Goal: Information Seeking & Learning: Check status

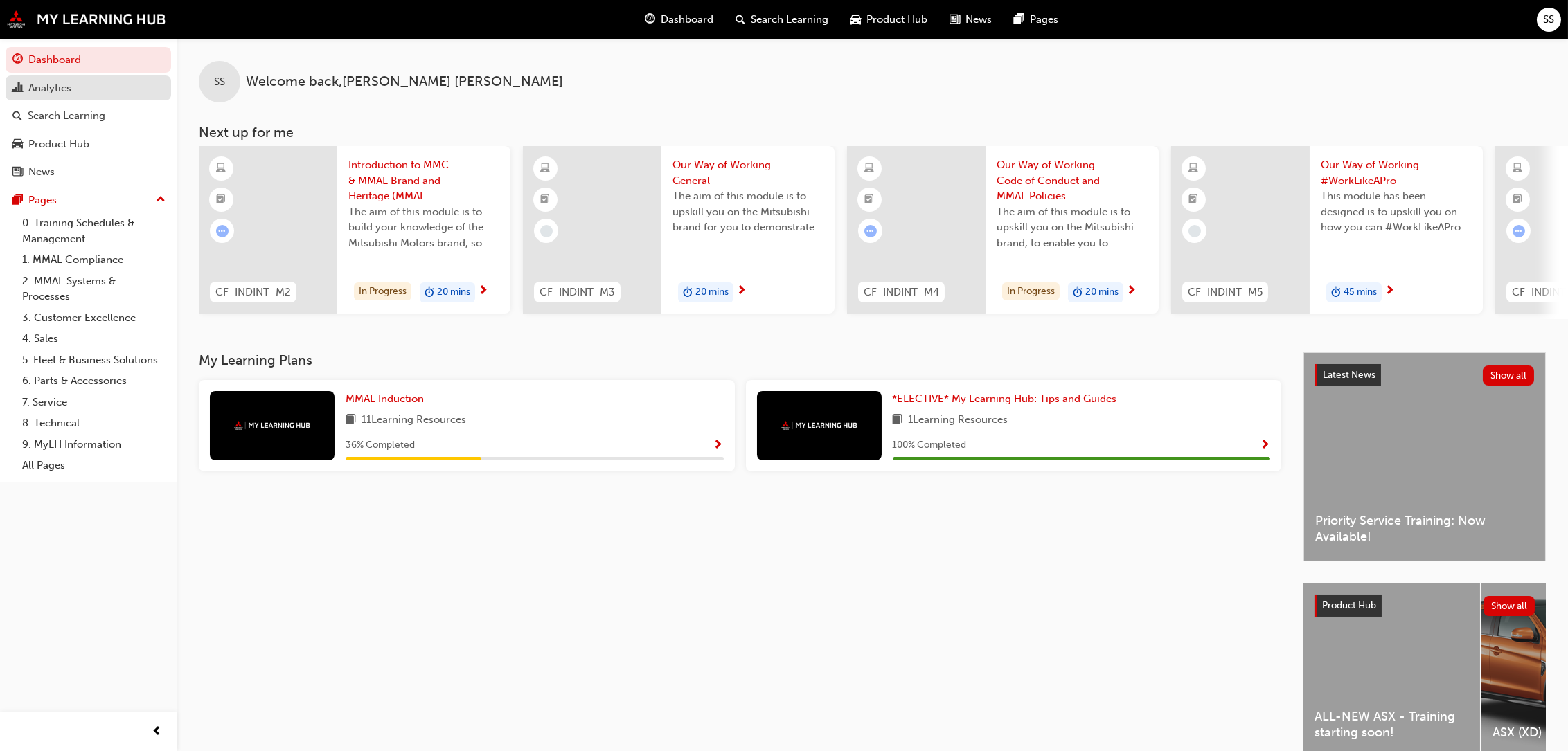
click at [42, 83] on div "Analytics" at bounding box center [49, 88] width 43 height 16
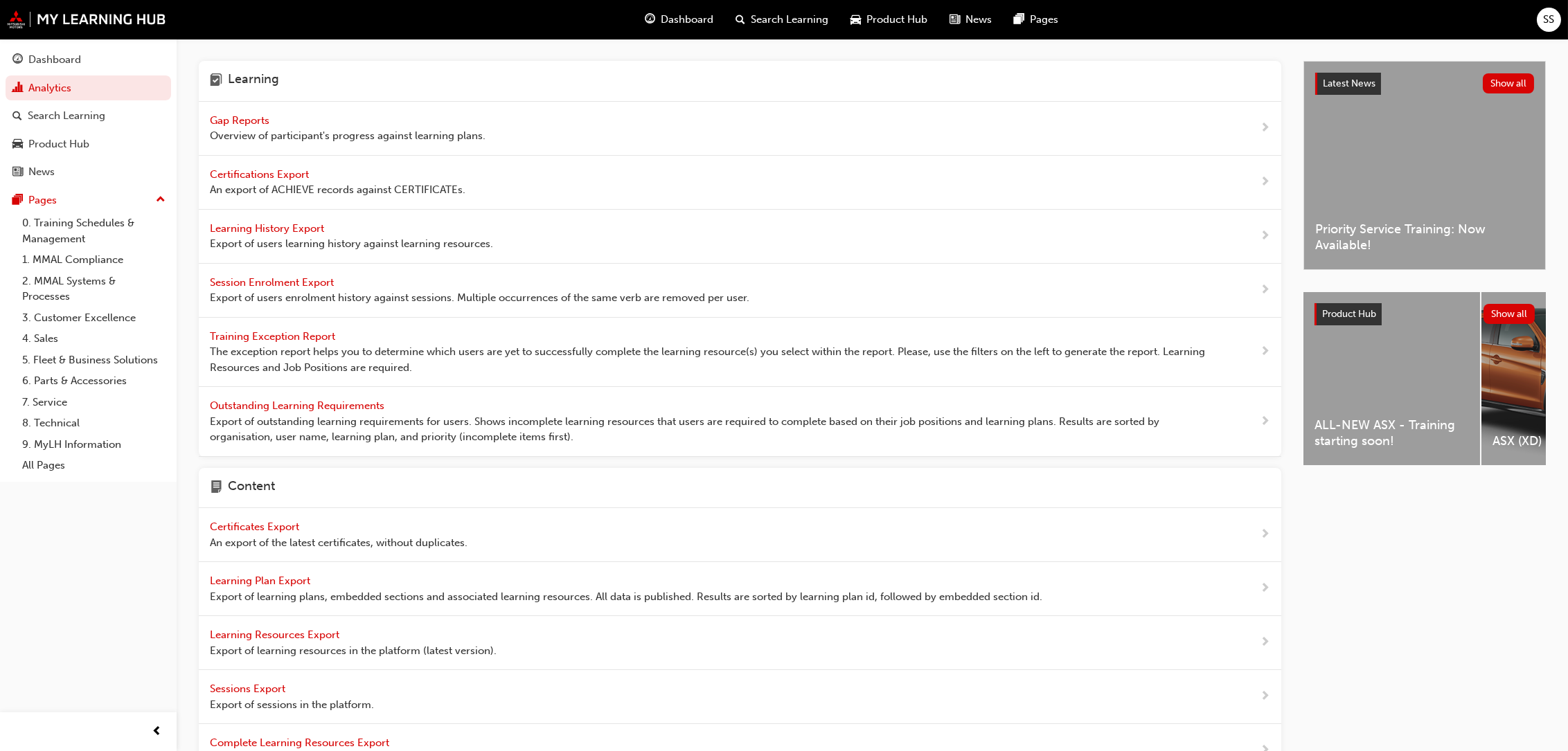
click at [234, 117] on span "Gap Reports" at bounding box center [241, 121] width 63 height 13
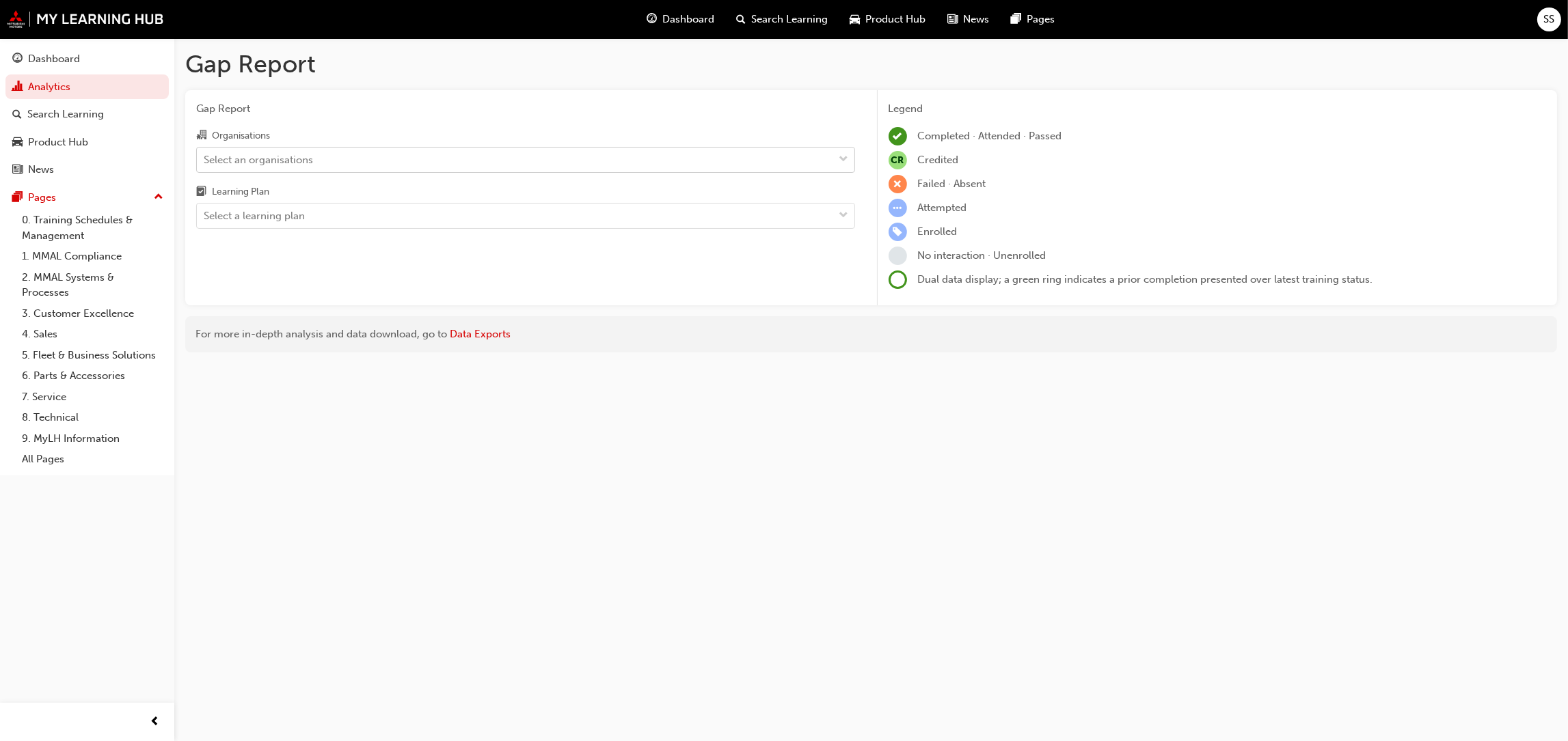
click at [378, 168] on div "Select an organisations" at bounding box center [515, 159] width 637 height 24
click at [205, 165] on input "Organisations Select an organisations" at bounding box center [205, 159] width 2 height 12
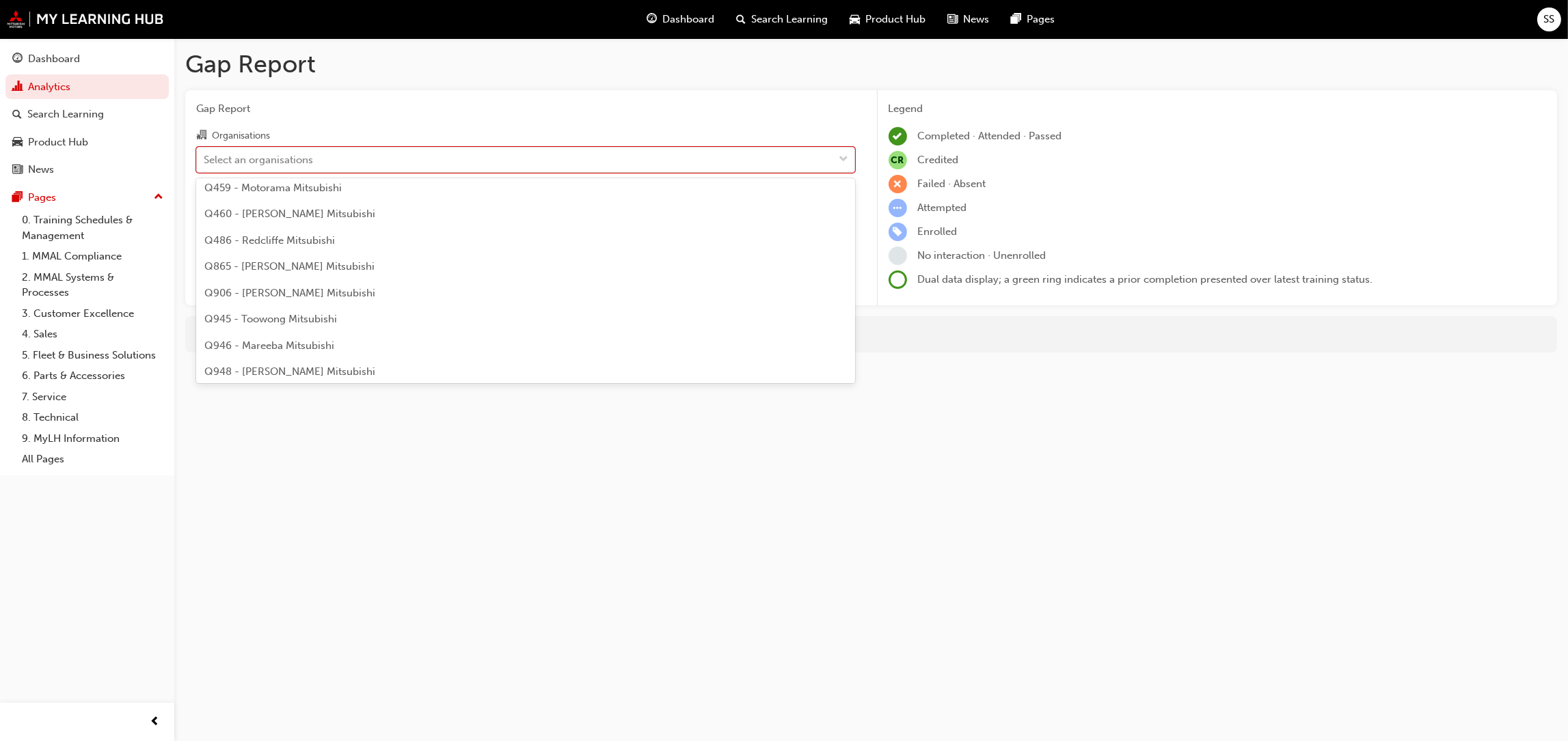
scroll to position [1913, 0]
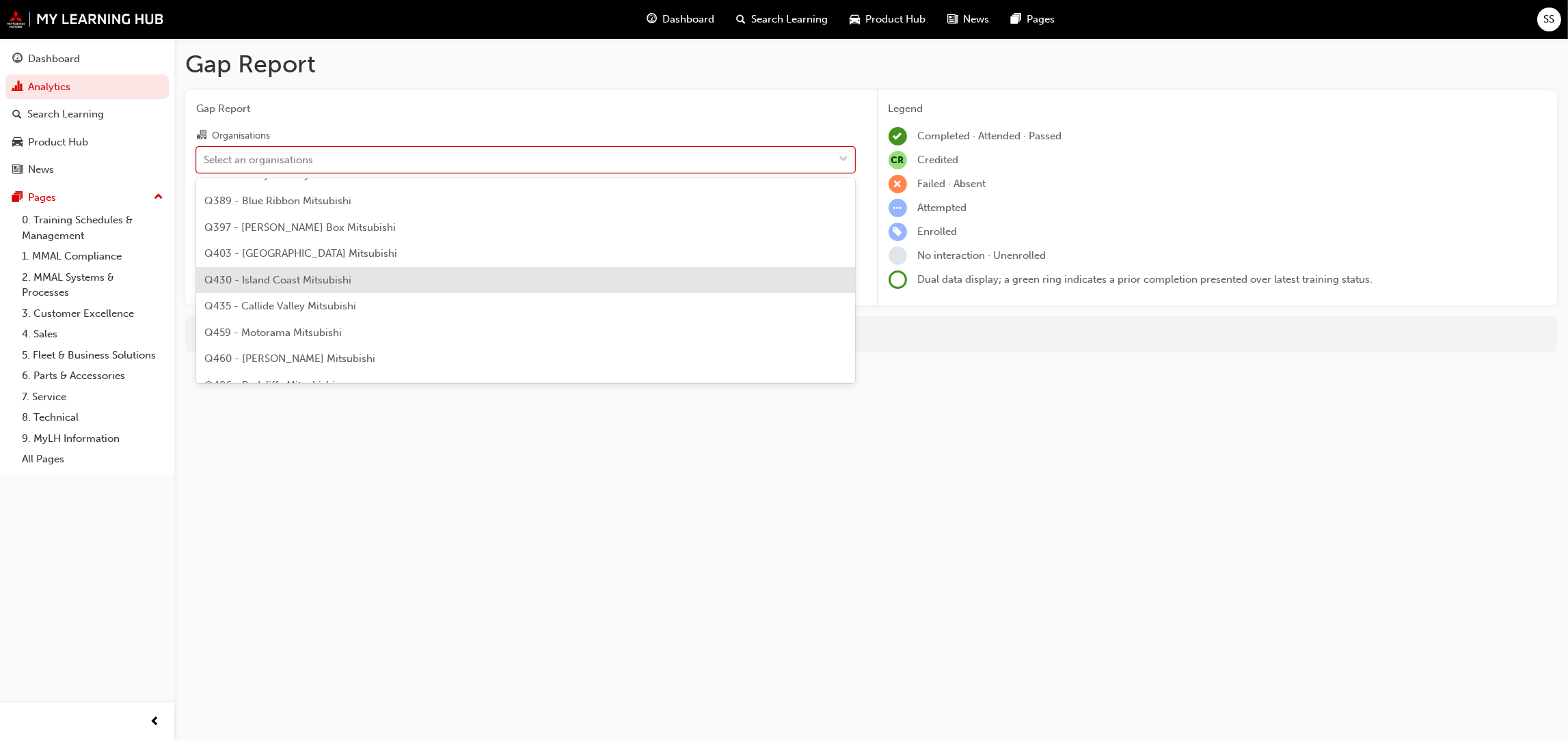
click at [313, 279] on span "Q430 - Island Coast Mitsubishi" at bounding box center [278, 280] width 147 height 13
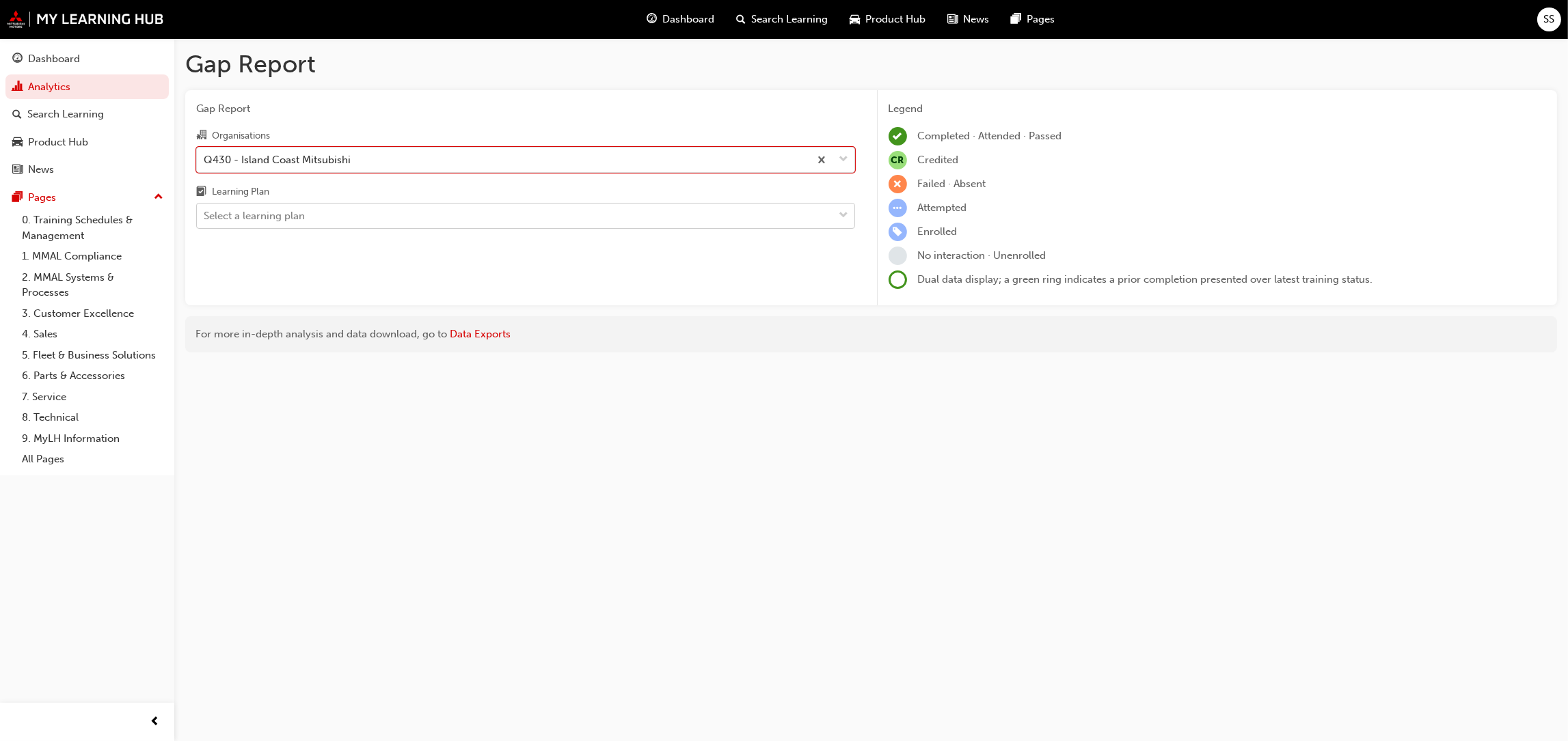
click at [377, 212] on div "Select a learning plan" at bounding box center [515, 216] width 637 height 24
click at [205, 212] on input "Learning Plan Select a learning plan" at bounding box center [205, 215] width 2 height 12
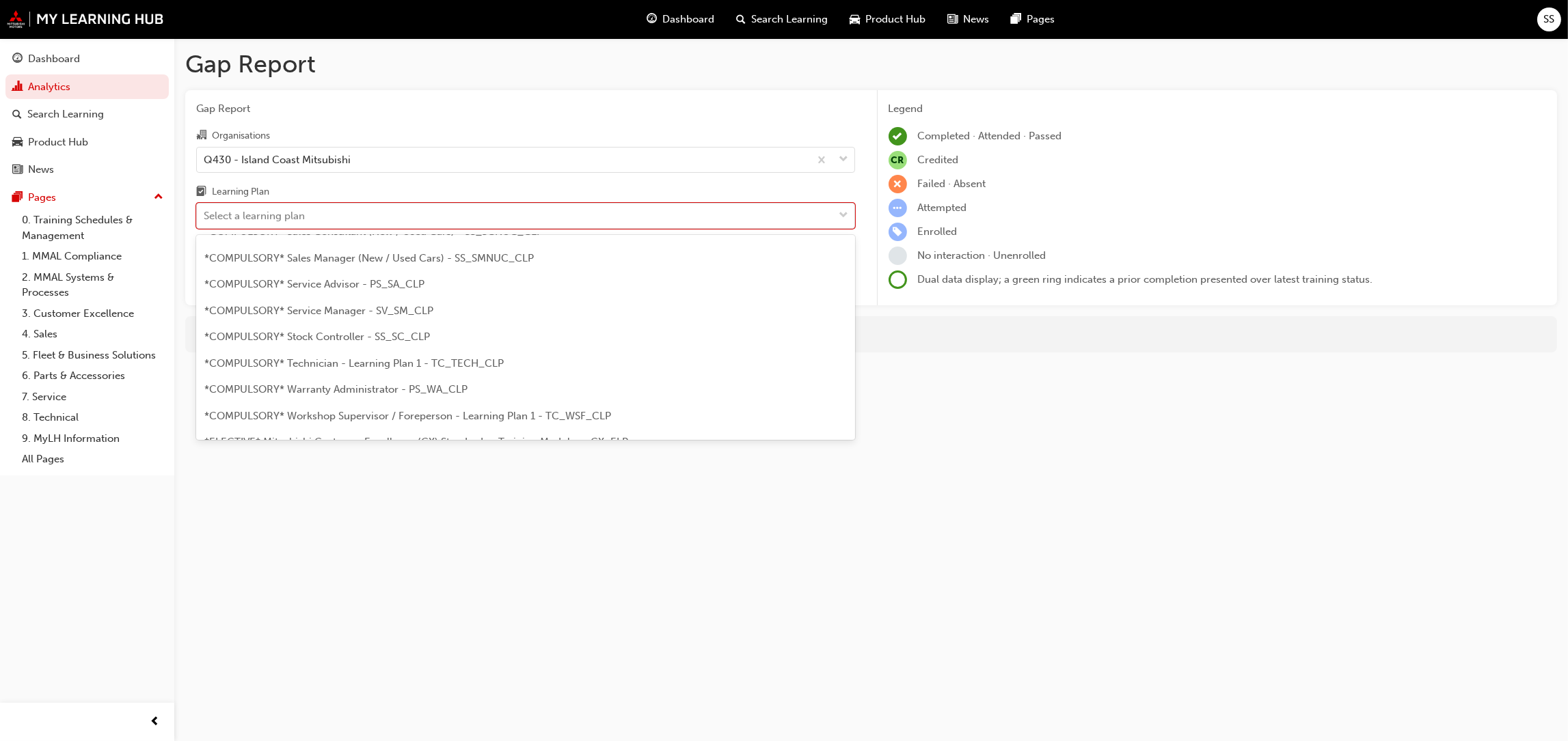
scroll to position [410, 0]
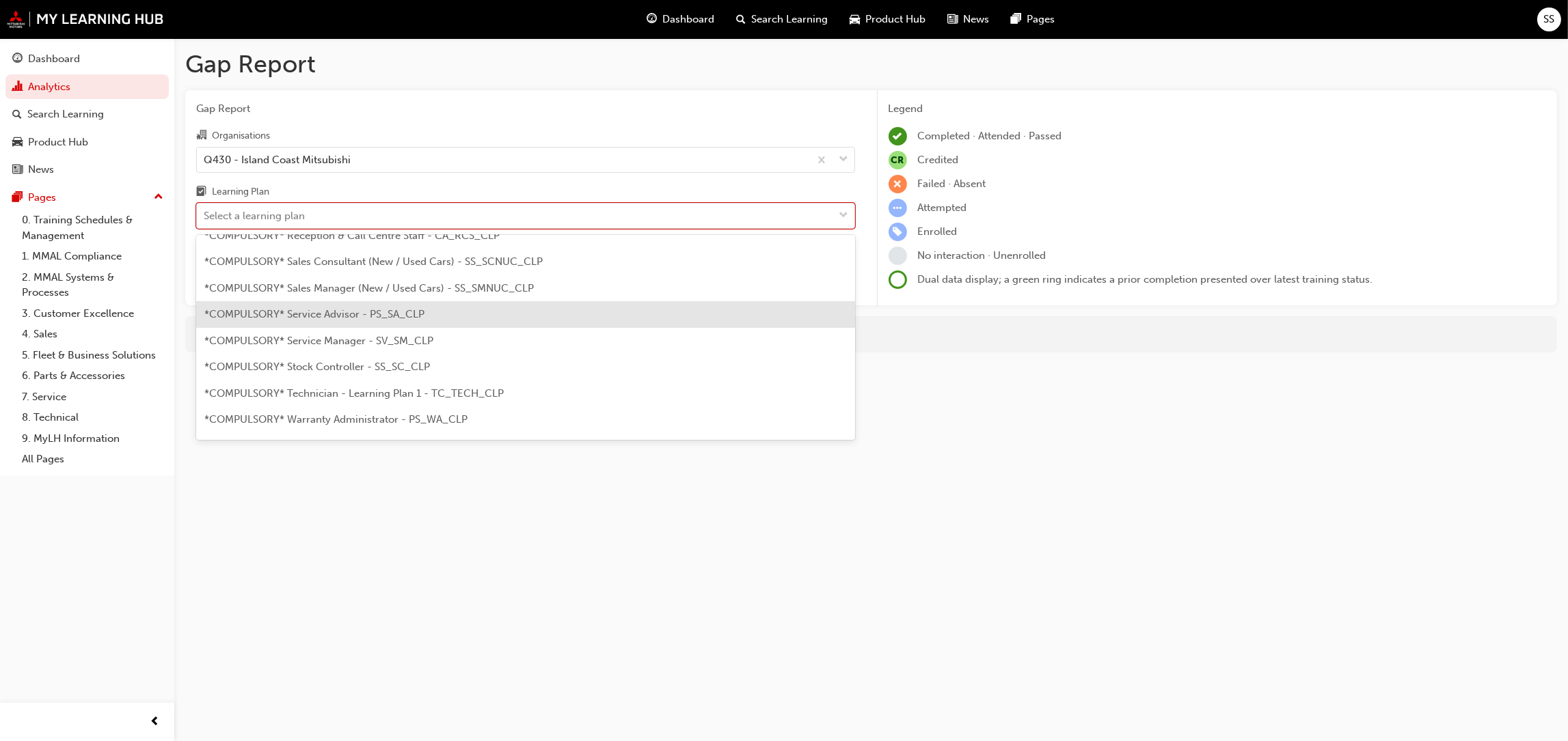
click at [336, 310] on span "*COMPULSORY* Service Advisor - PS_SA_CLP" at bounding box center [314, 314] width 220 height 13
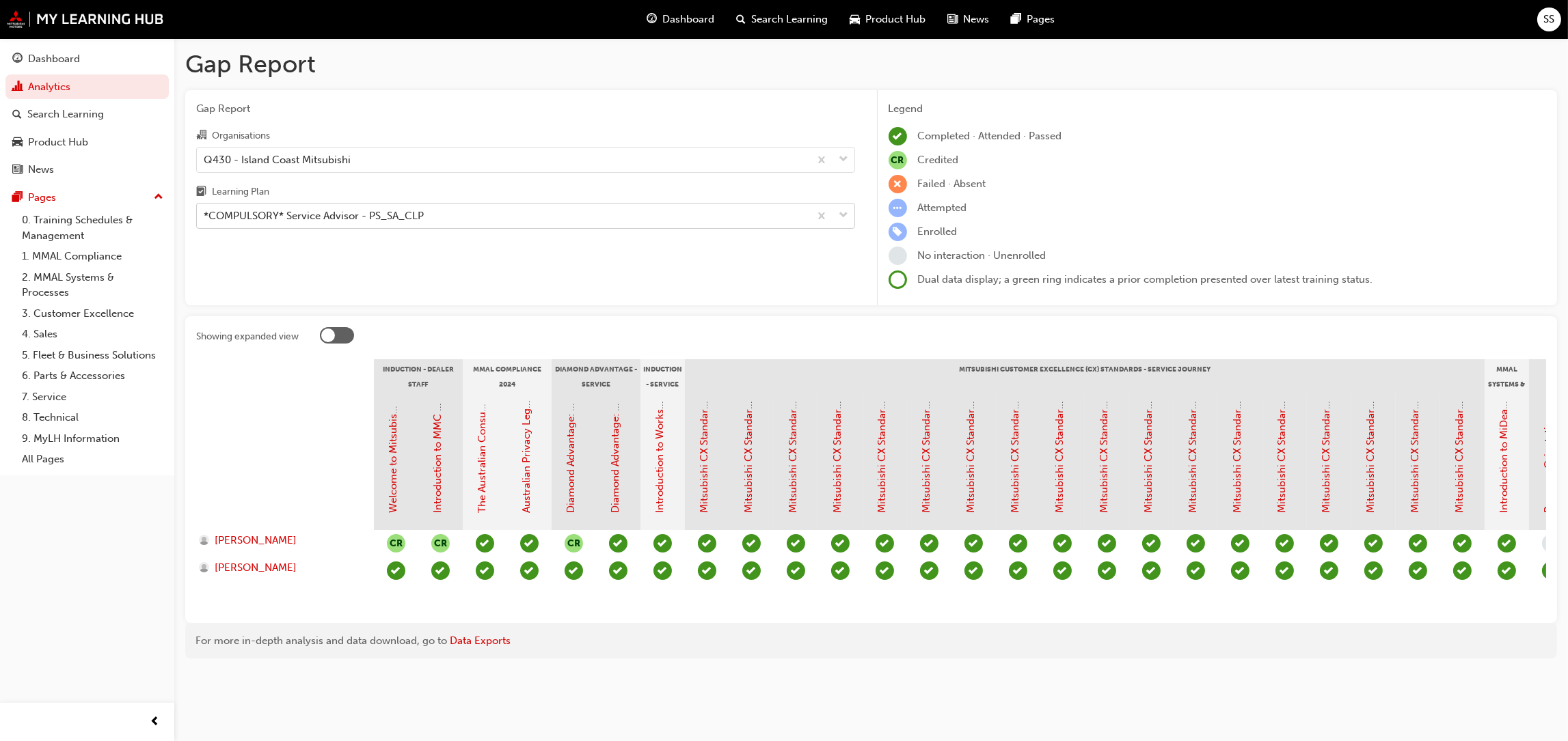
click at [723, 210] on div "*COMPULSORY* Service Advisor - PS_SA_CLP" at bounding box center [503, 216] width 612 height 24
click at [205, 210] on input "Learning Plan *COMPULSORY* Service Advisor - PS_SA_CLP" at bounding box center [205, 215] width 2 height 12
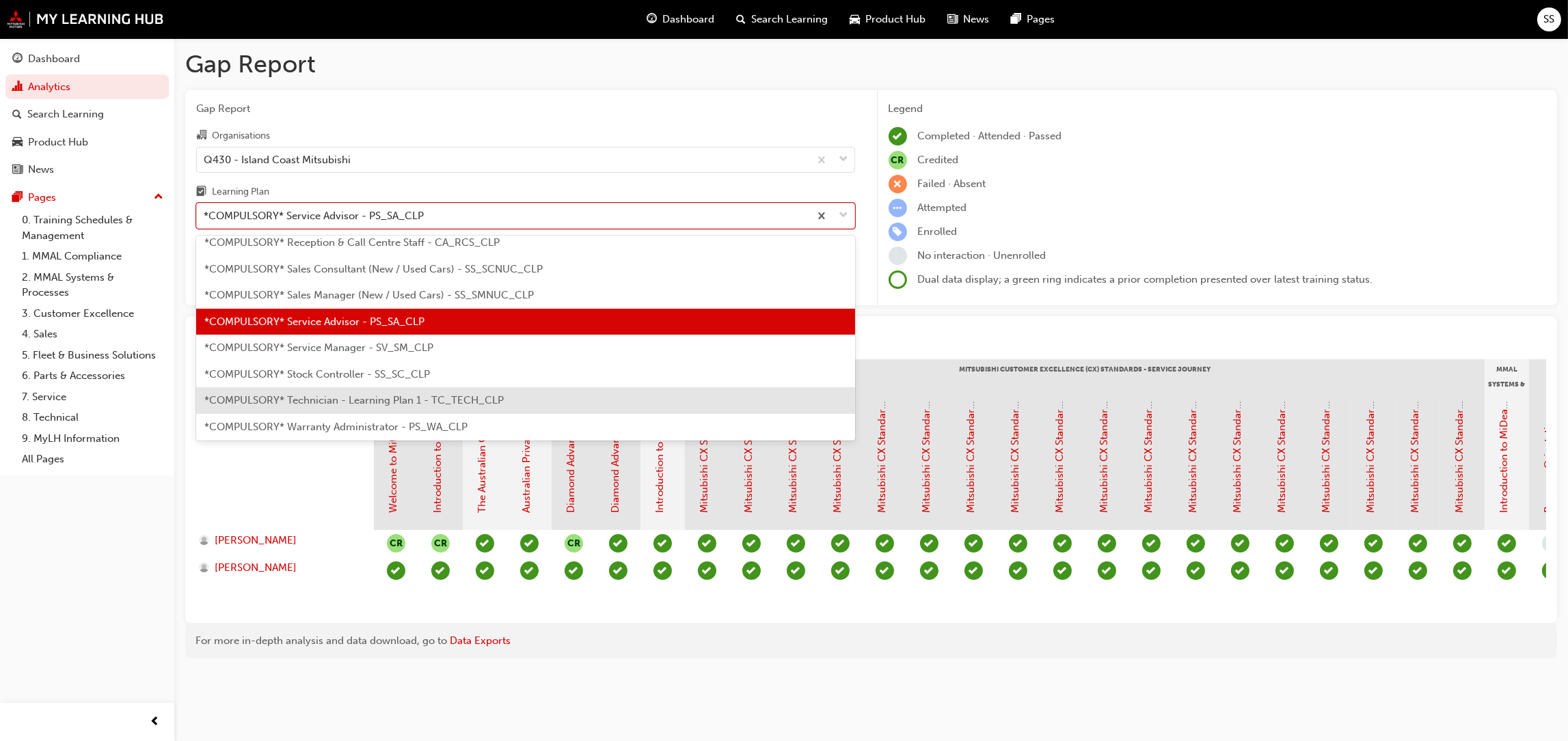
scroll to position [442, 0]
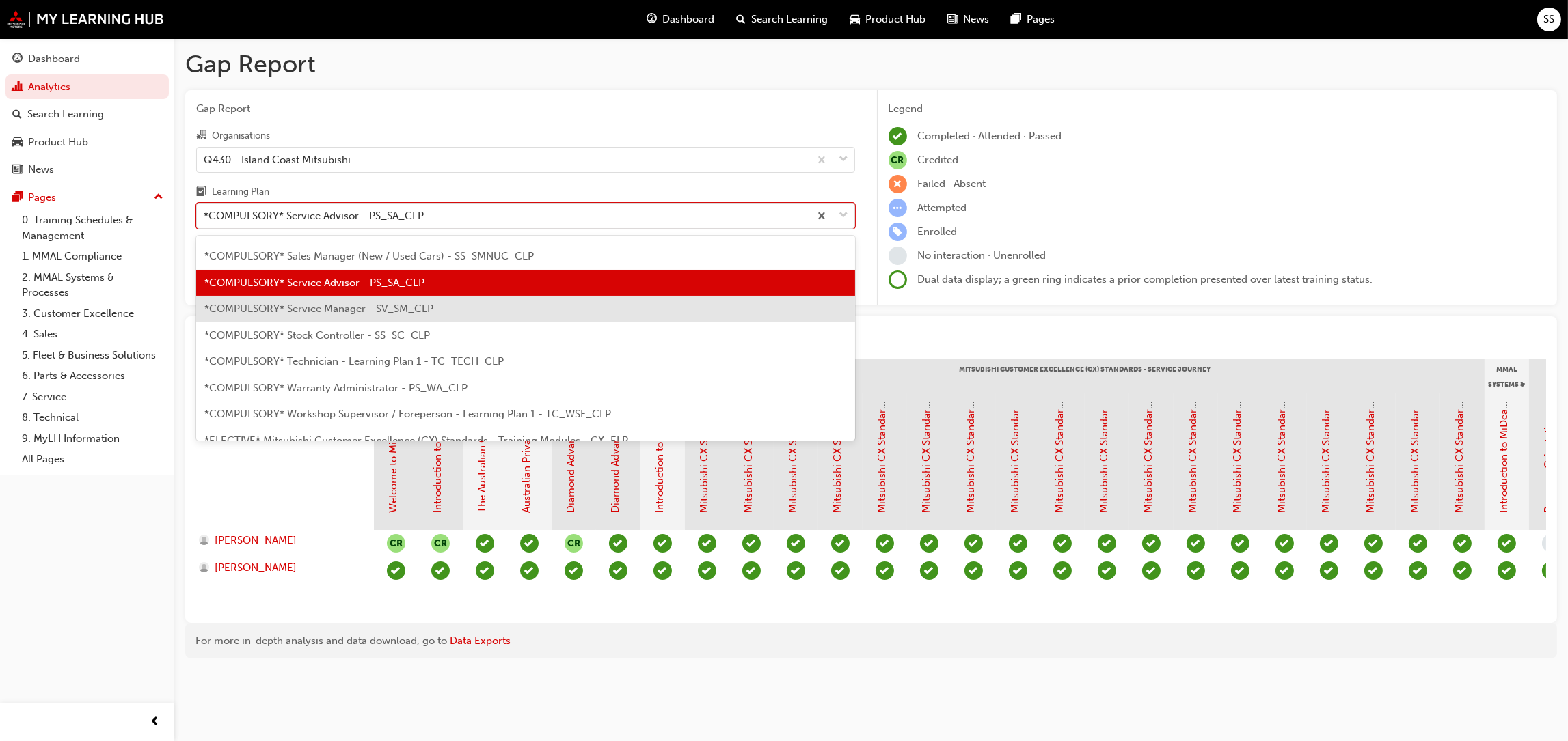
click at [349, 306] on span "*COMPULSORY* Service Manager - SV_SM_CLP" at bounding box center [319, 309] width 229 height 13
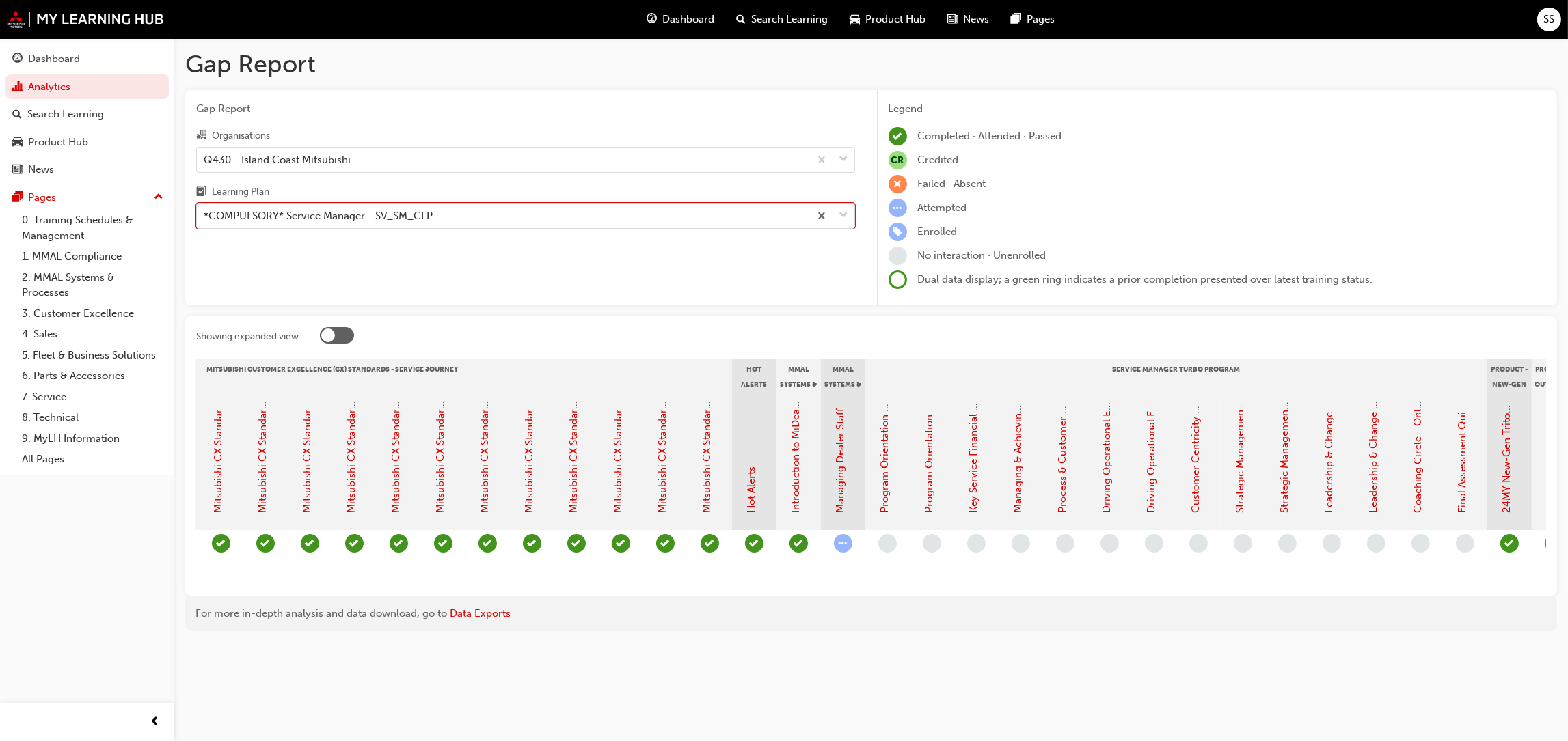
scroll to position [0, 783]
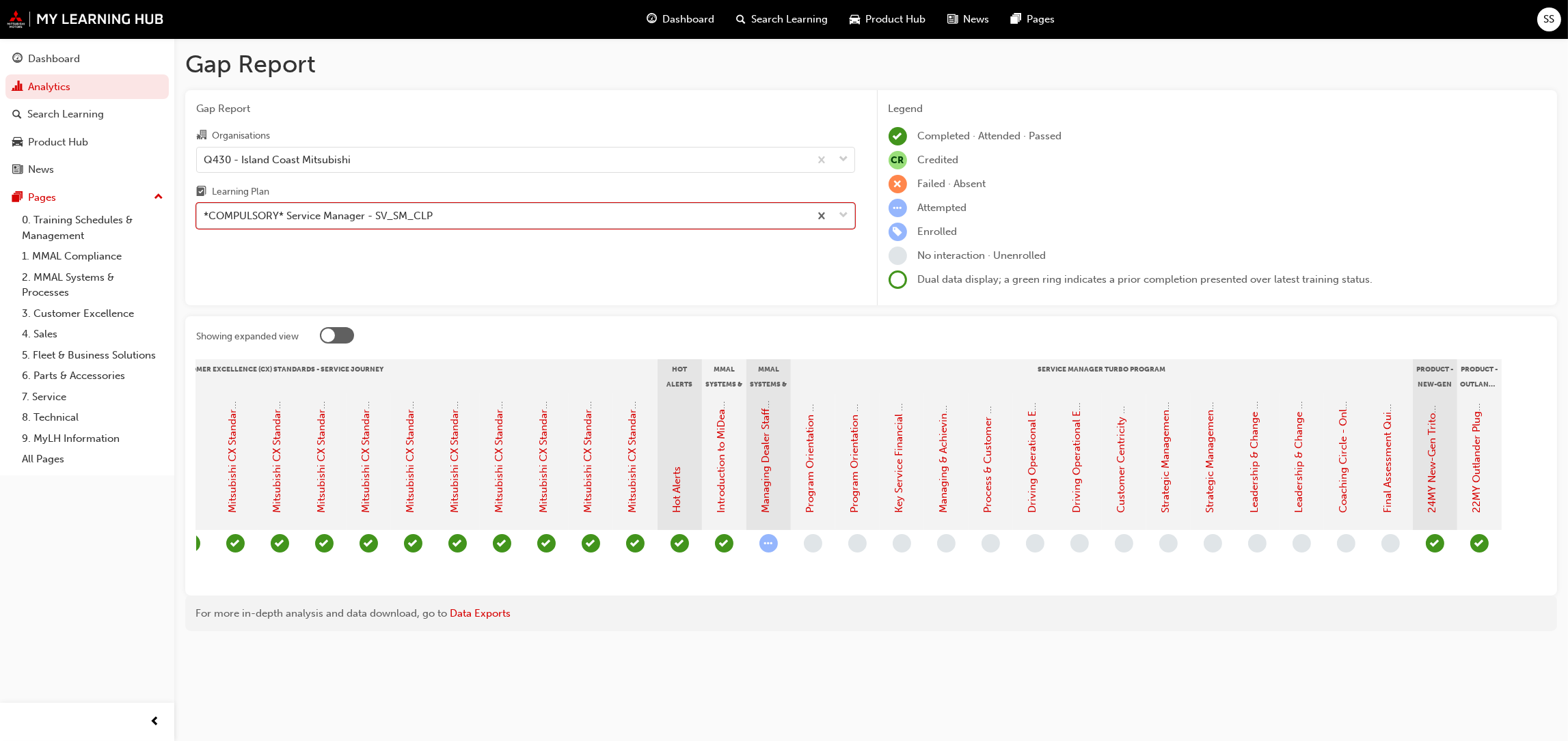
click at [446, 216] on div "*COMPULSORY* Service Manager - SV_SM_CLP" at bounding box center [503, 216] width 612 height 24
click at [205, 216] on input "Learning Plan option *COMPULSORY* Service Manager - SV_SM_CLP, selected. 0 resu…" at bounding box center [205, 215] width 2 height 12
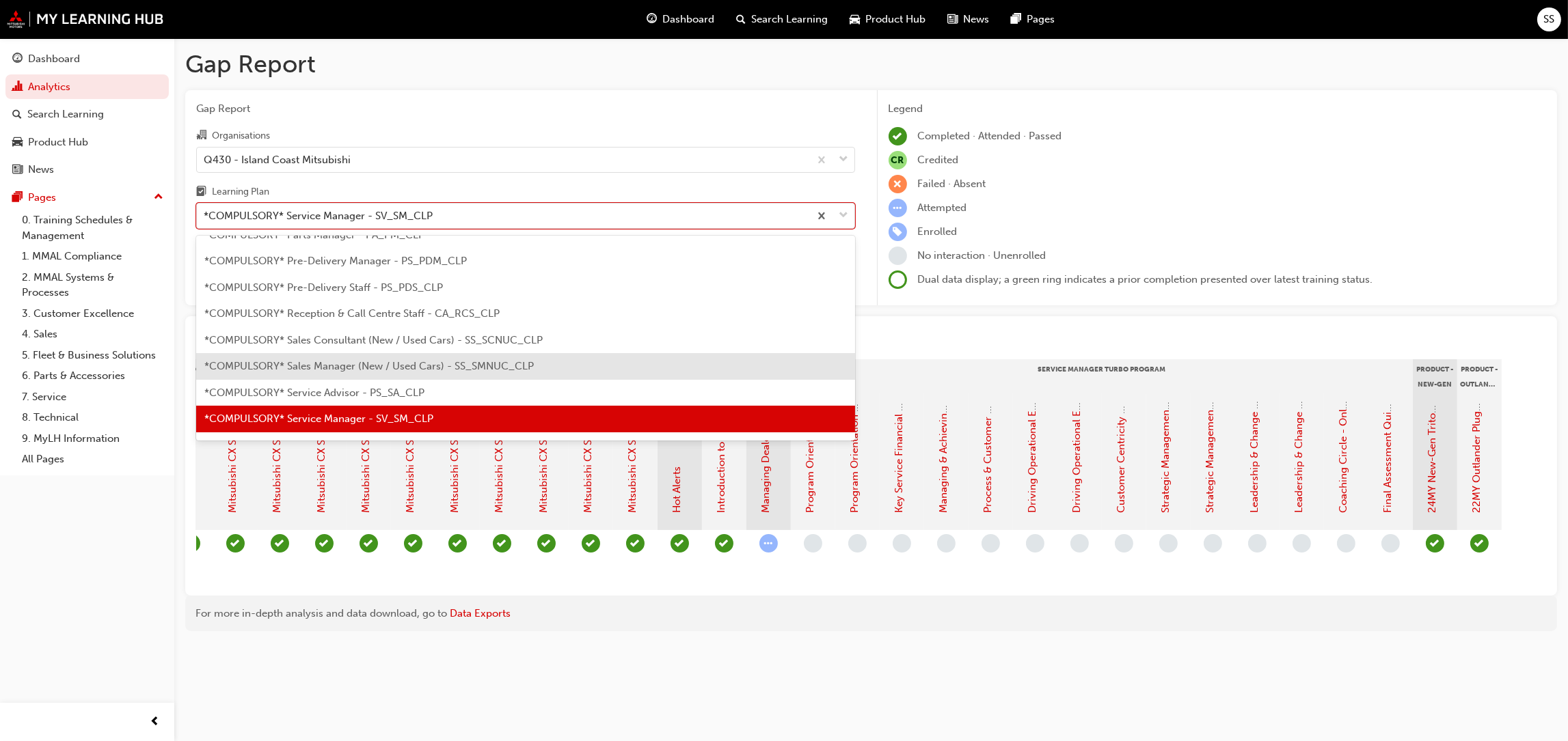
scroll to position [468, 0]
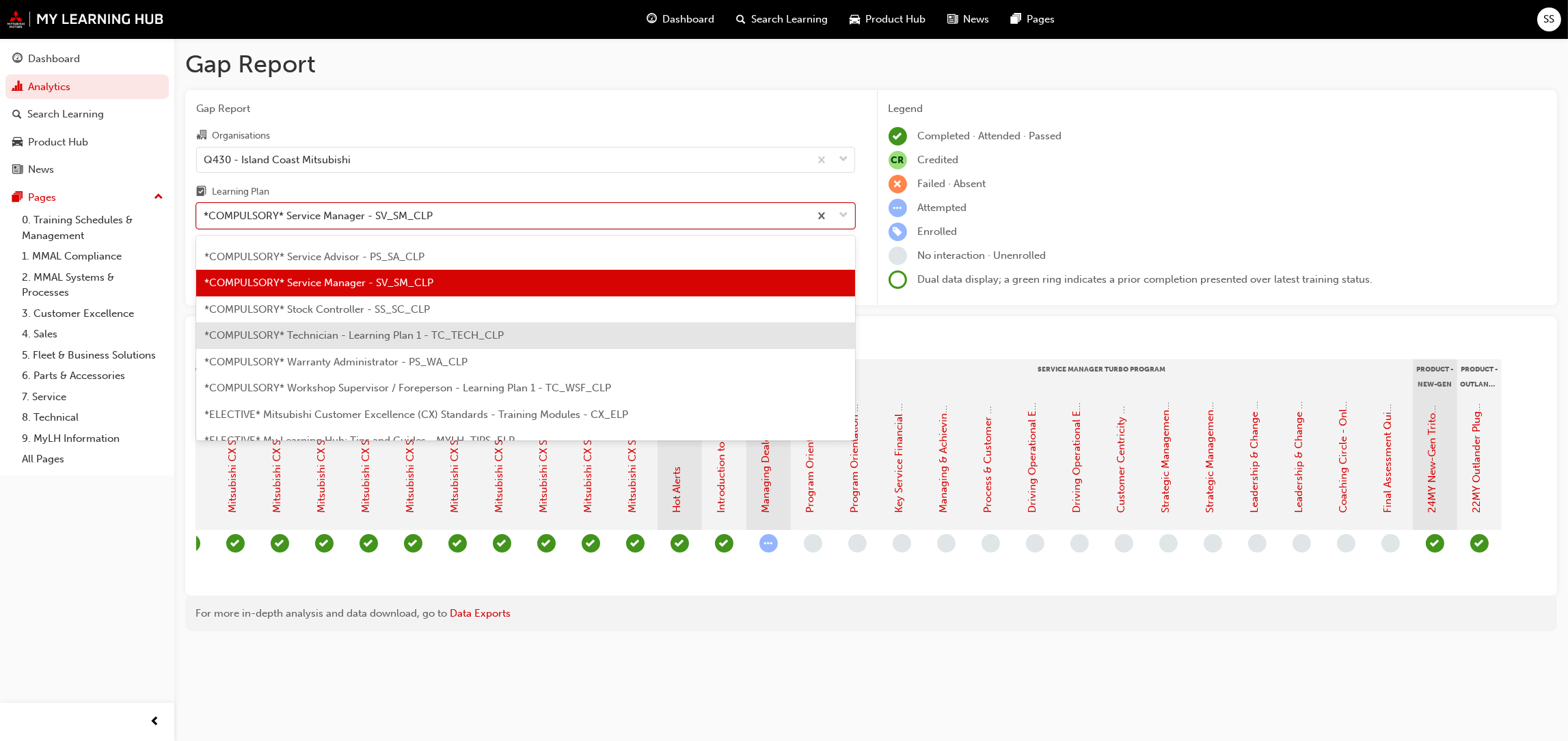
click at [355, 331] on span "*COMPULSORY* Technician - Learning Plan 1 - TC_TECH_CLP" at bounding box center [355, 336] width 300 height 13
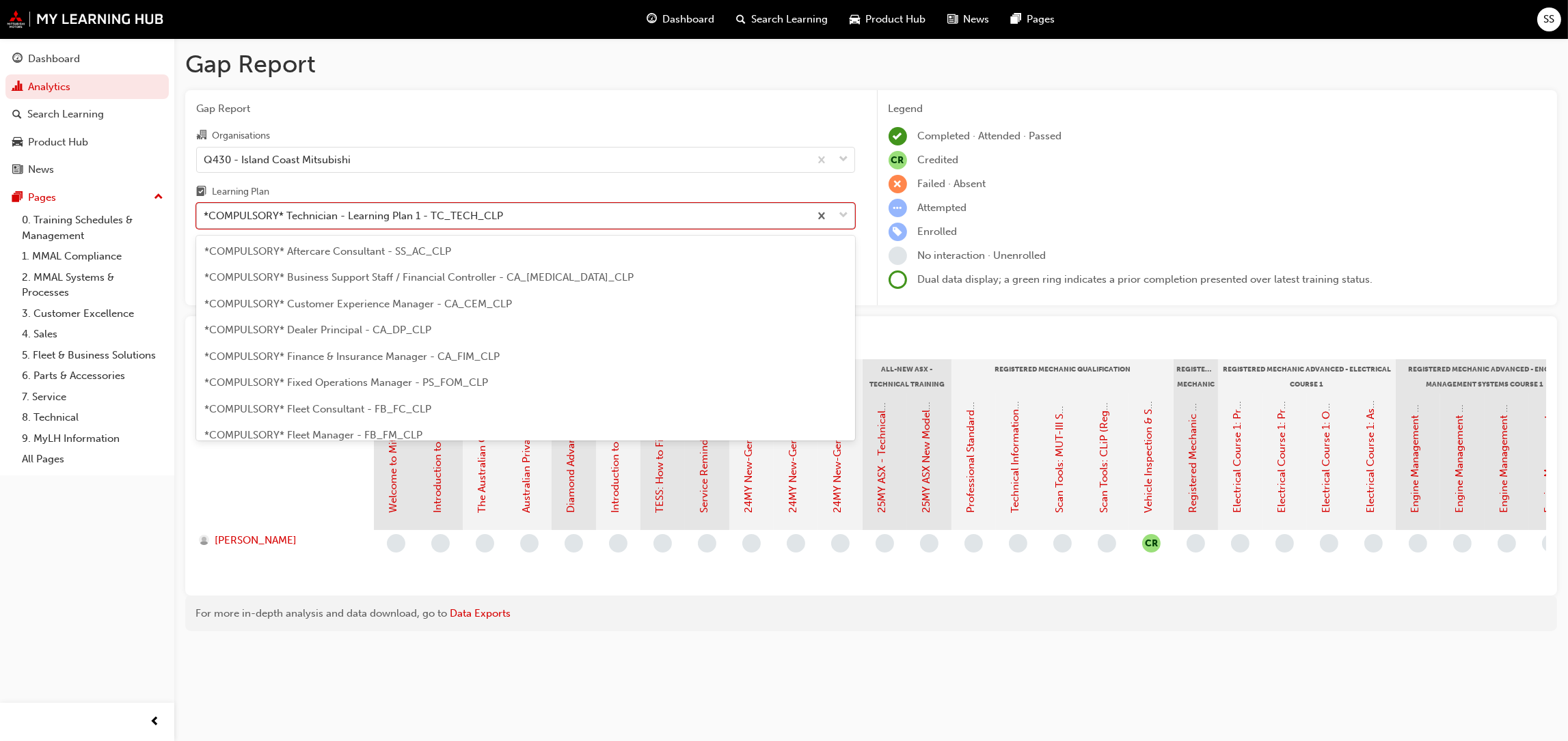
click at [515, 223] on div "*COMPULSORY* Technician - Learning Plan 1 - TC_TECH_CLP" at bounding box center [503, 216] width 612 height 24
click at [205, 222] on input "Learning Plan option *COMPULSORY* Technician - Learning Plan 1 - TC_TECH_CLP, s…" at bounding box center [205, 215] width 2 height 12
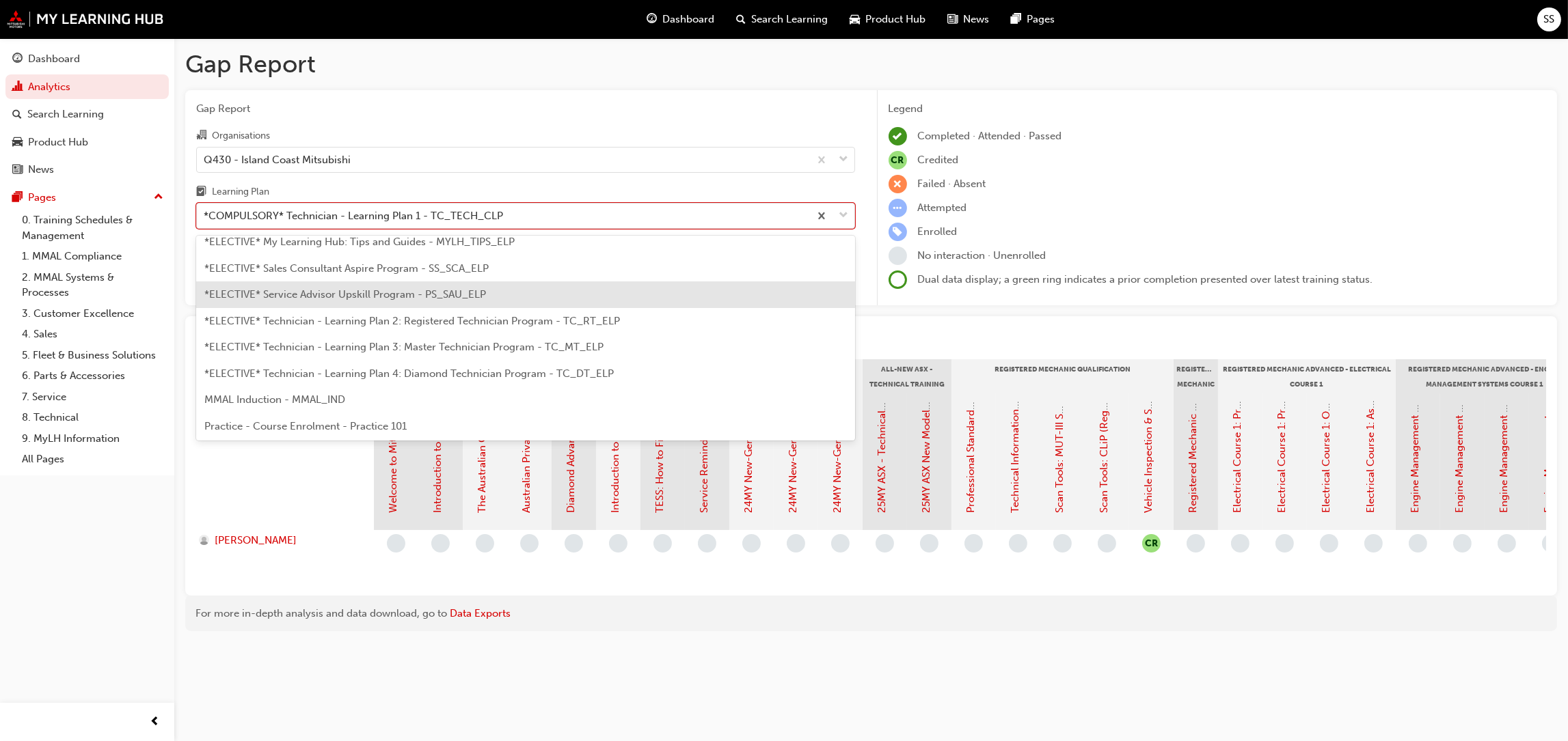
scroll to position [531, 0]
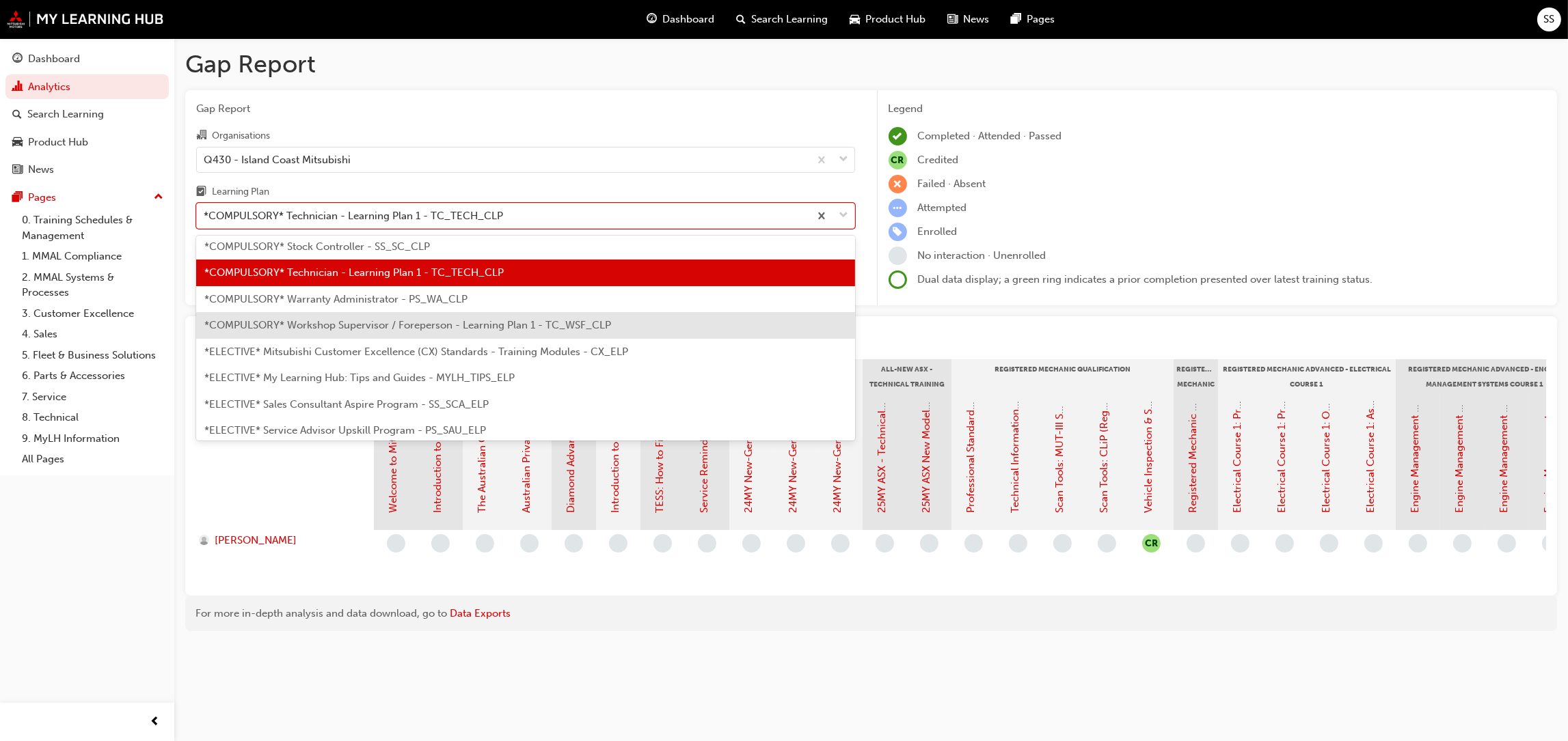
click at [355, 327] on span "*COMPULSORY* Workshop Supervisor / Foreperson - Learning Plan 1 - TC_WSF_CLP" at bounding box center [407, 326] width 407 height 13
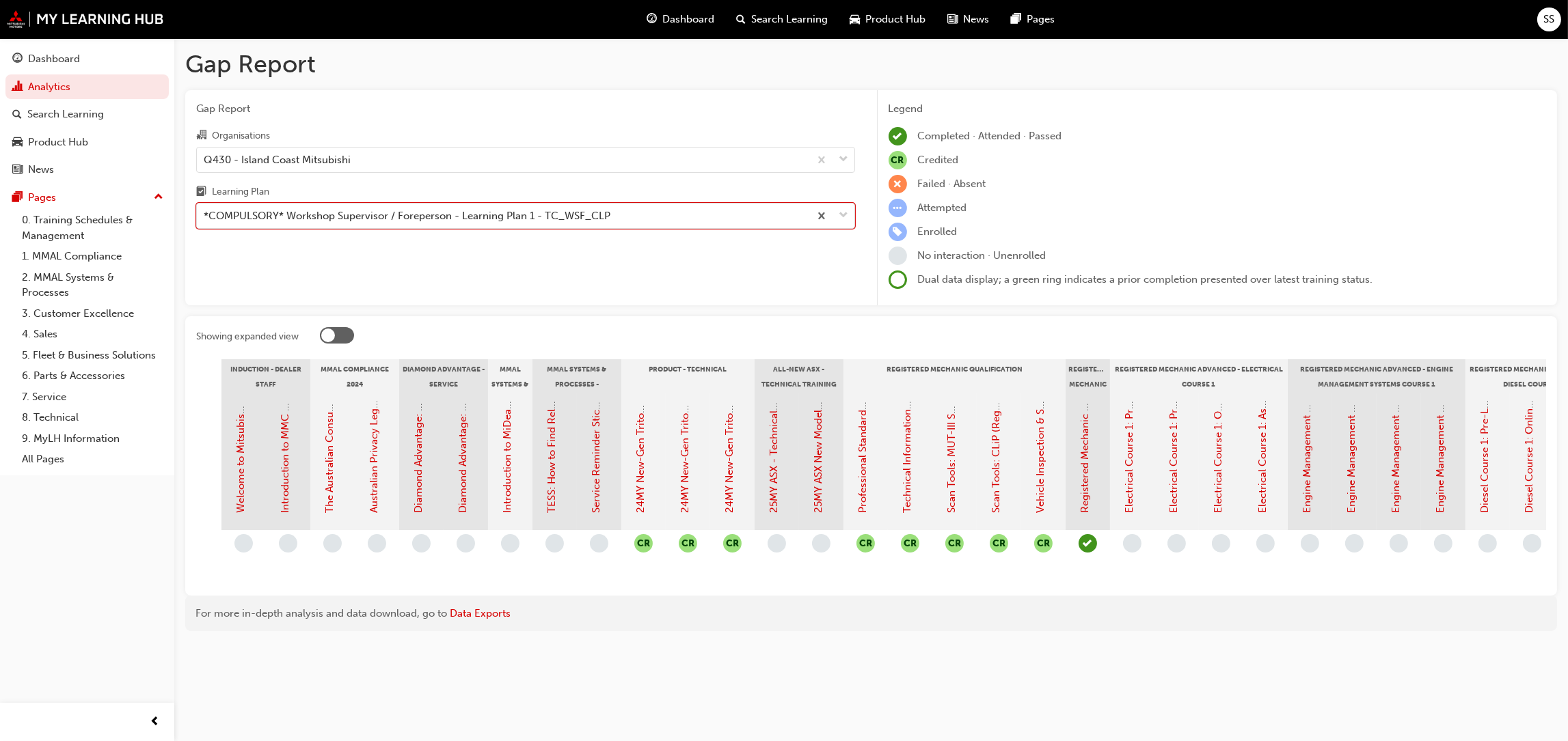
scroll to position [0, 337]
